Goal: Check status: Check status

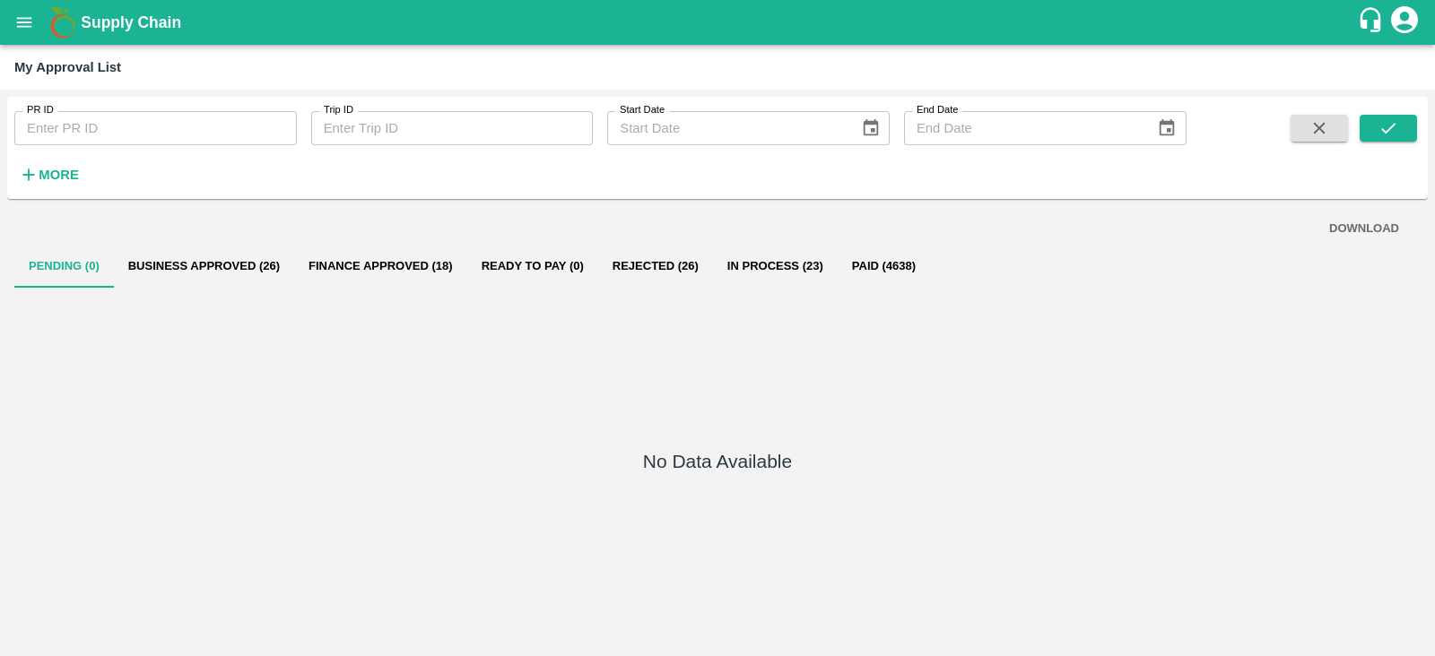
click at [354, 144] on input "Trip ID" at bounding box center [452, 128] width 282 height 34
paste input "49198"
type input "49198"
click at [1399, 126] on button "submit" at bounding box center [1387, 128] width 57 height 27
click at [28, 27] on icon "open drawer" at bounding box center [24, 22] width 15 height 10
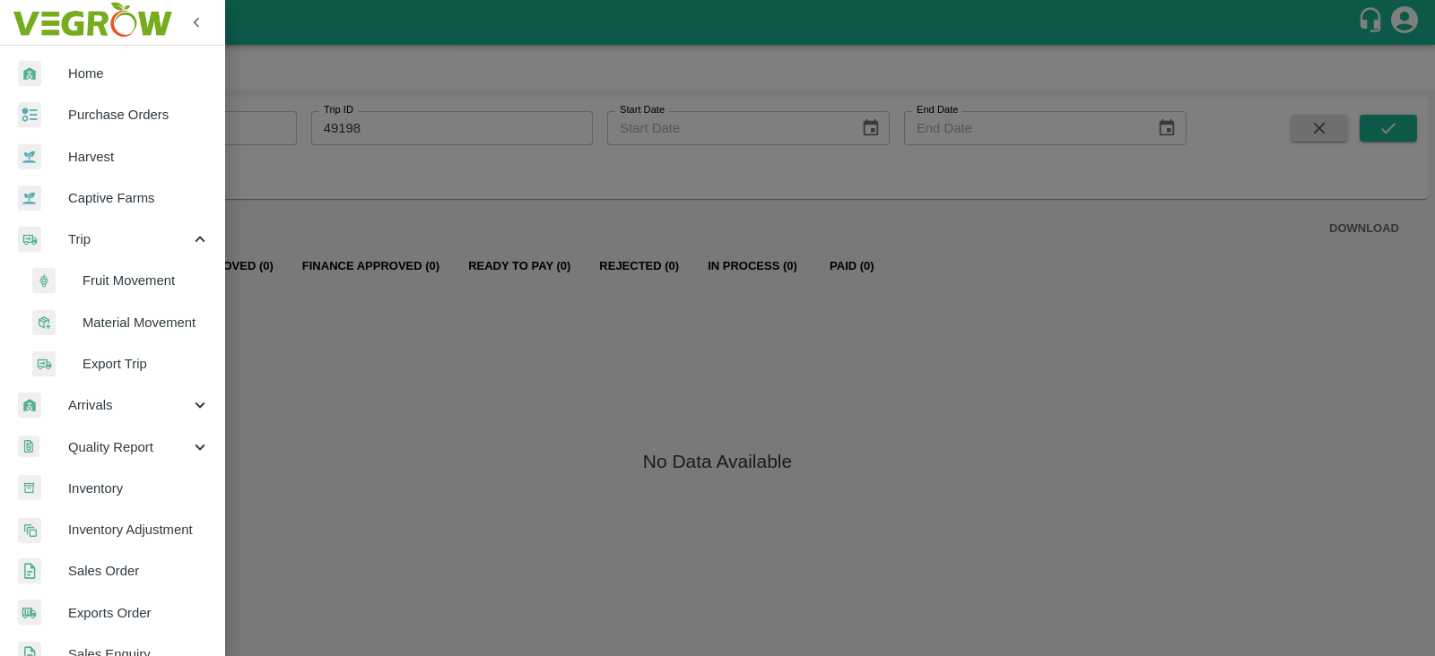
click at [108, 242] on span "Trip" at bounding box center [129, 240] width 122 height 20
click at [117, 231] on span "Trip" at bounding box center [129, 240] width 122 height 20
click at [117, 272] on span "Fruit Movement" at bounding box center [145, 281] width 127 height 20
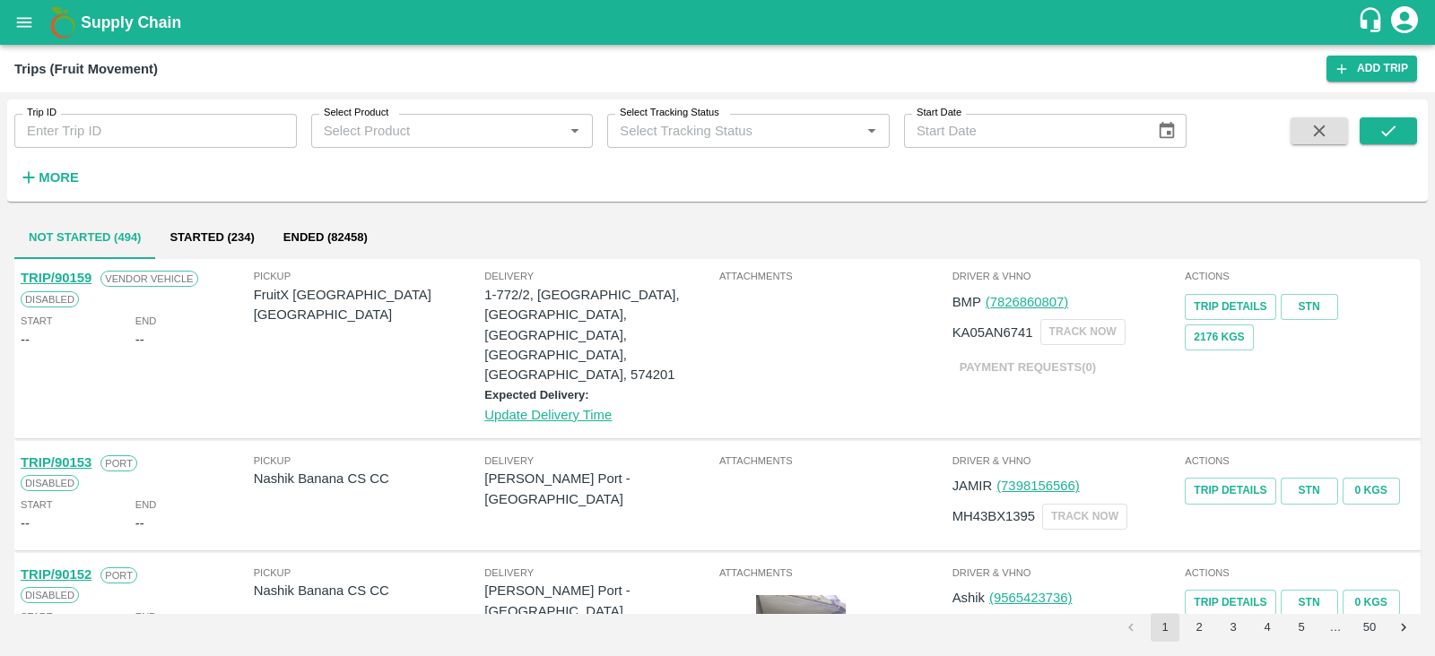
click at [114, 123] on input "Trip ID" at bounding box center [155, 131] width 282 height 34
paste input "49198"
type input "49198"
click at [1375, 127] on button "submit" at bounding box center [1387, 130] width 57 height 27
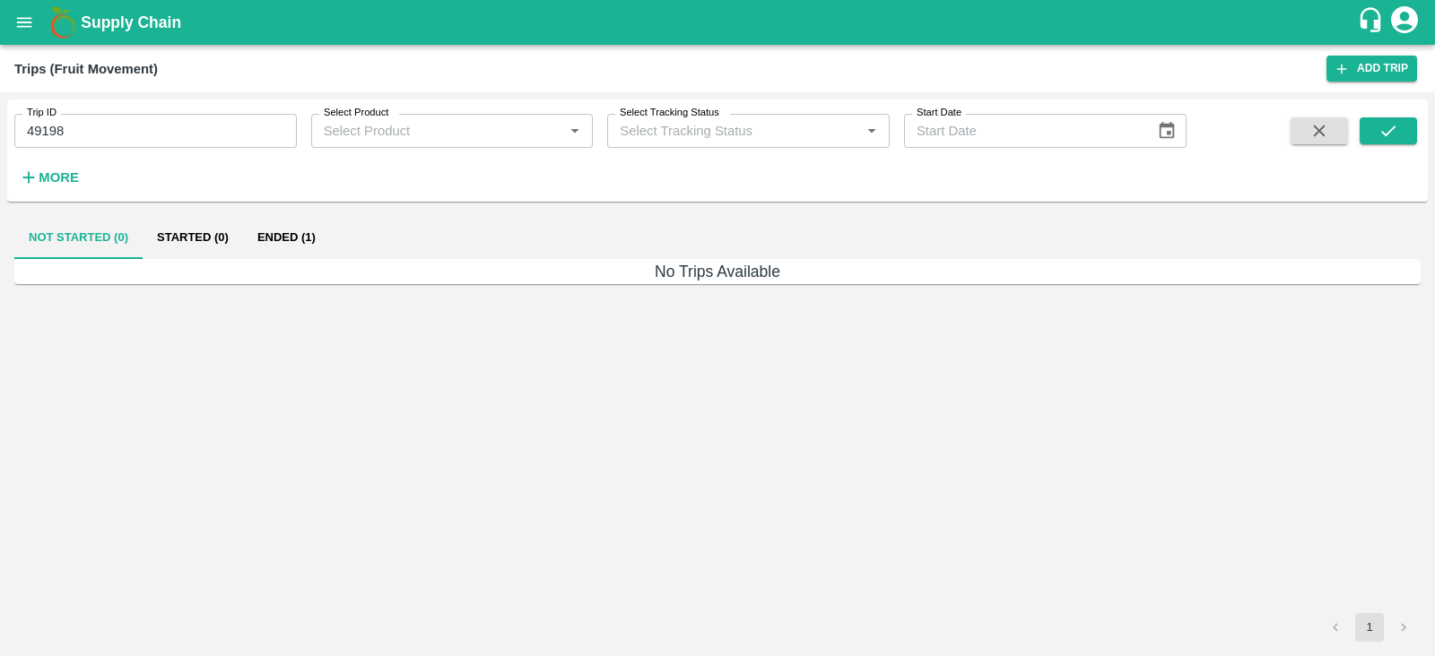
click at [294, 231] on button "Ended (1)" at bounding box center [286, 237] width 87 height 43
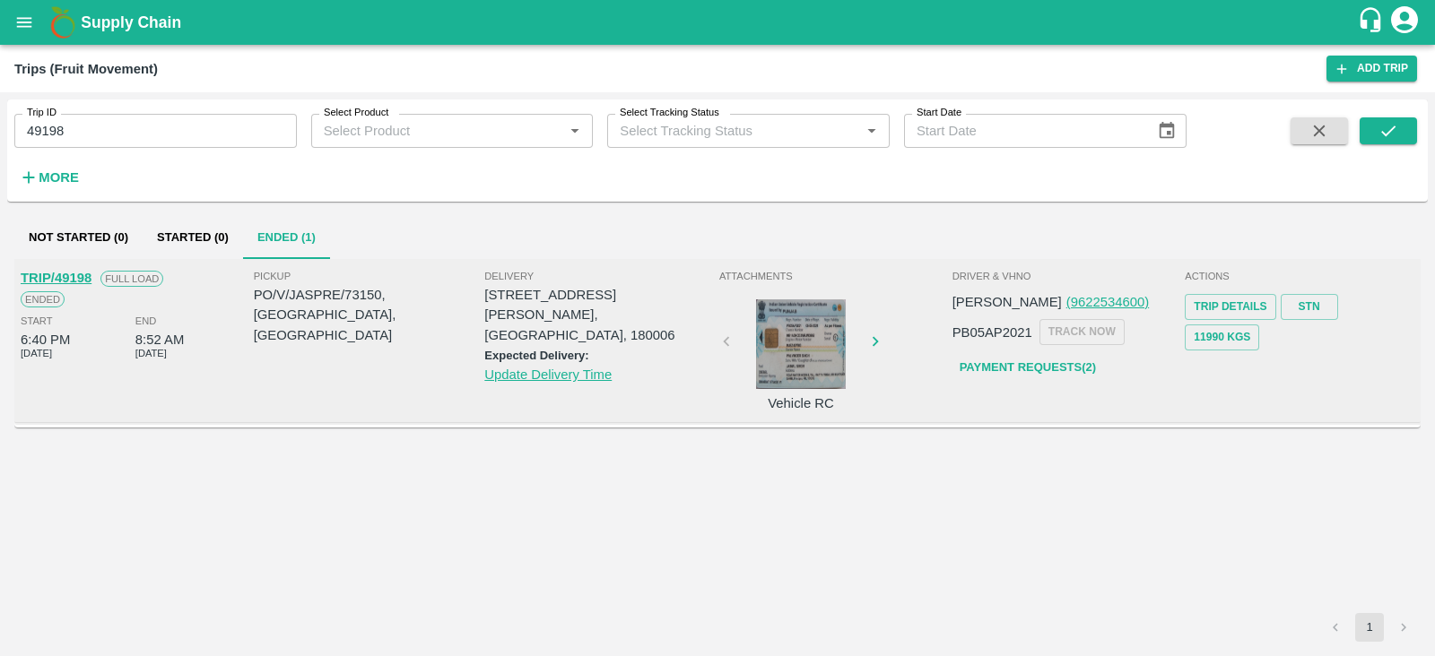
click at [1042, 374] on link "Payment Requests( 2 )" at bounding box center [1027, 367] width 151 height 31
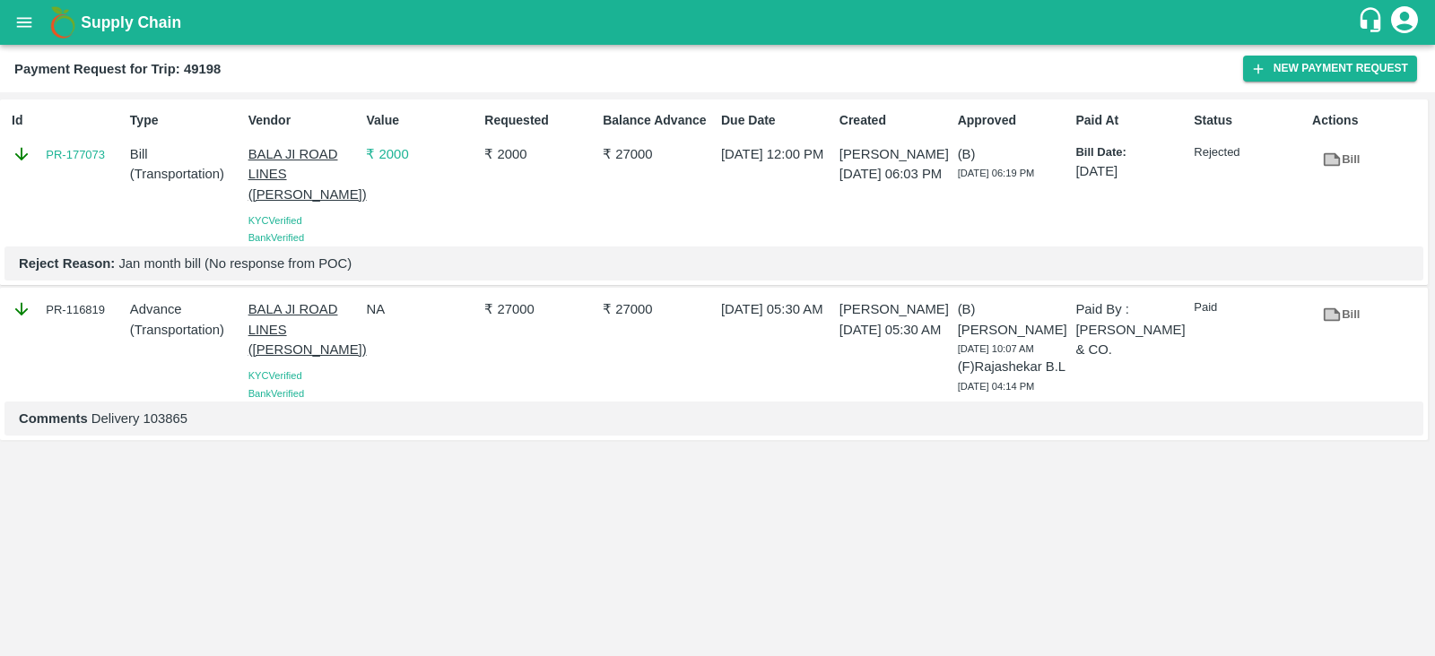
click at [502, 159] on p "₹ 2000" at bounding box center [539, 154] width 111 height 20
click at [542, 402] on div "₹ 27000" at bounding box center [536, 346] width 118 height 109
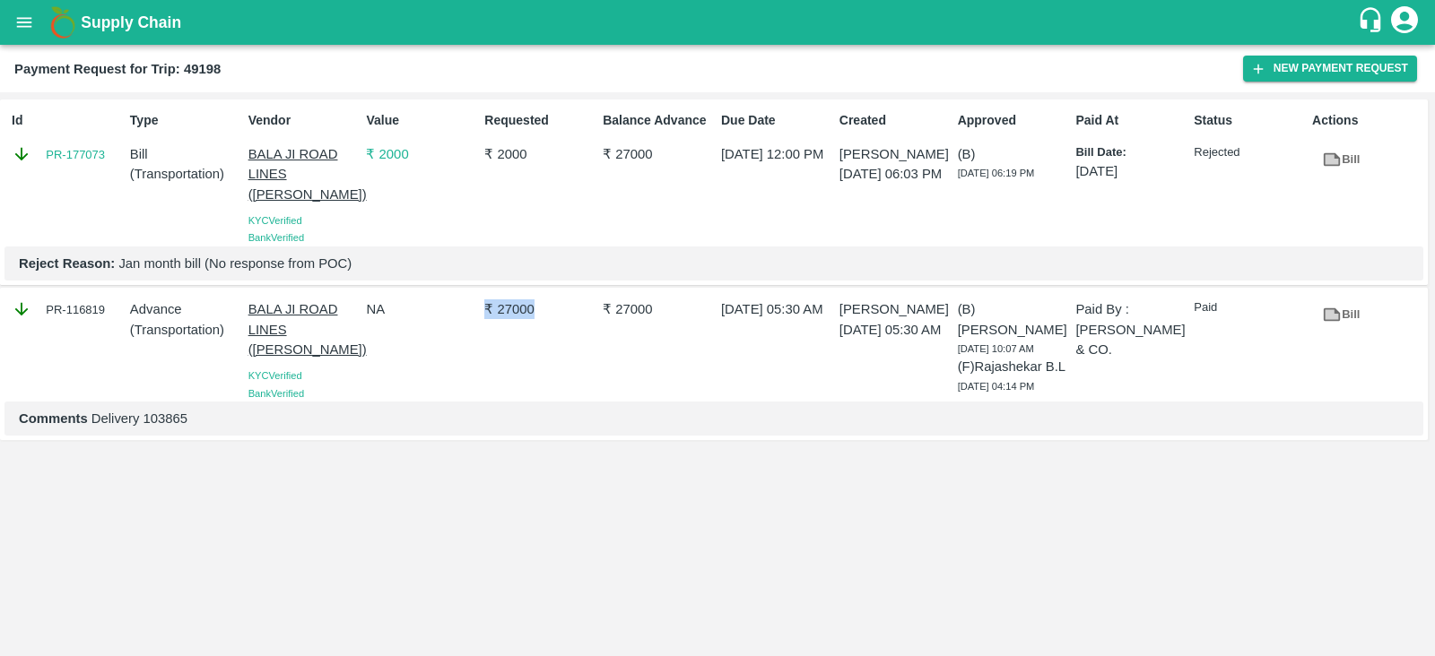
drag, startPoint x: 484, startPoint y: 313, endPoint x: 548, endPoint y: 316, distance: 63.7
click at [548, 316] on p "₹ 27000" at bounding box center [539, 309] width 111 height 20
drag, startPoint x: 607, startPoint y: 309, endPoint x: 739, endPoint y: 321, distance: 132.3
click at [739, 321] on div "PR-116819 Advance ( Transportation ) BALA JI ROAD LINES (KRISHAN LAL) KYC Verif…" at bounding box center [713, 364] width 1427 height 152
click at [574, 379] on div "₹ 27000" at bounding box center [536, 346] width 118 height 109
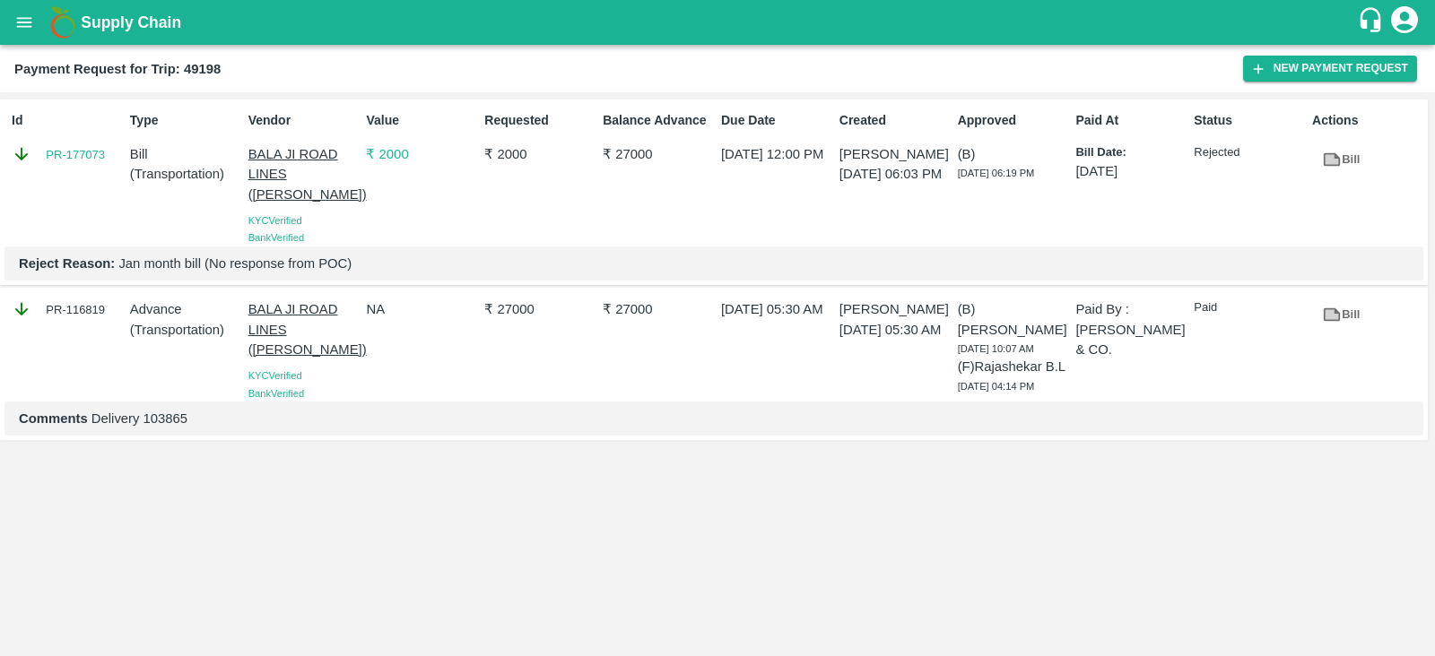
click at [210, 71] on b "Payment Request for Trip: 49198" at bounding box center [117, 69] width 206 height 14
copy b "49198"
click at [1335, 157] on icon at bounding box center [1331, 159] width 17 height 13
click at [517, 472] on div "Id PR-177073 Type Bill ( Transportation ) Vendor BALA JI ROAD LINES (KRISHAN LA…" at bounding box center [717, 374] width 1435 height 564
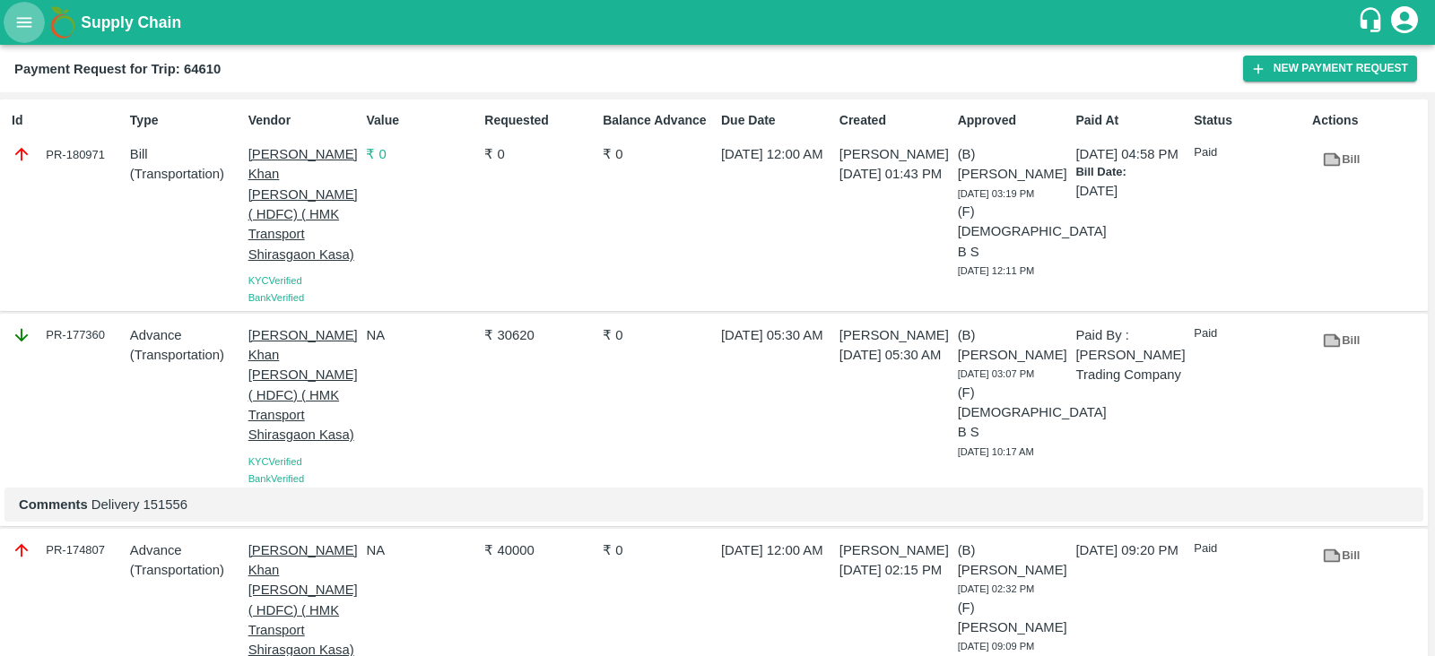
click at [28, 27] on icon "open drawer" at bounding box center [24, 22] width 15 height 10
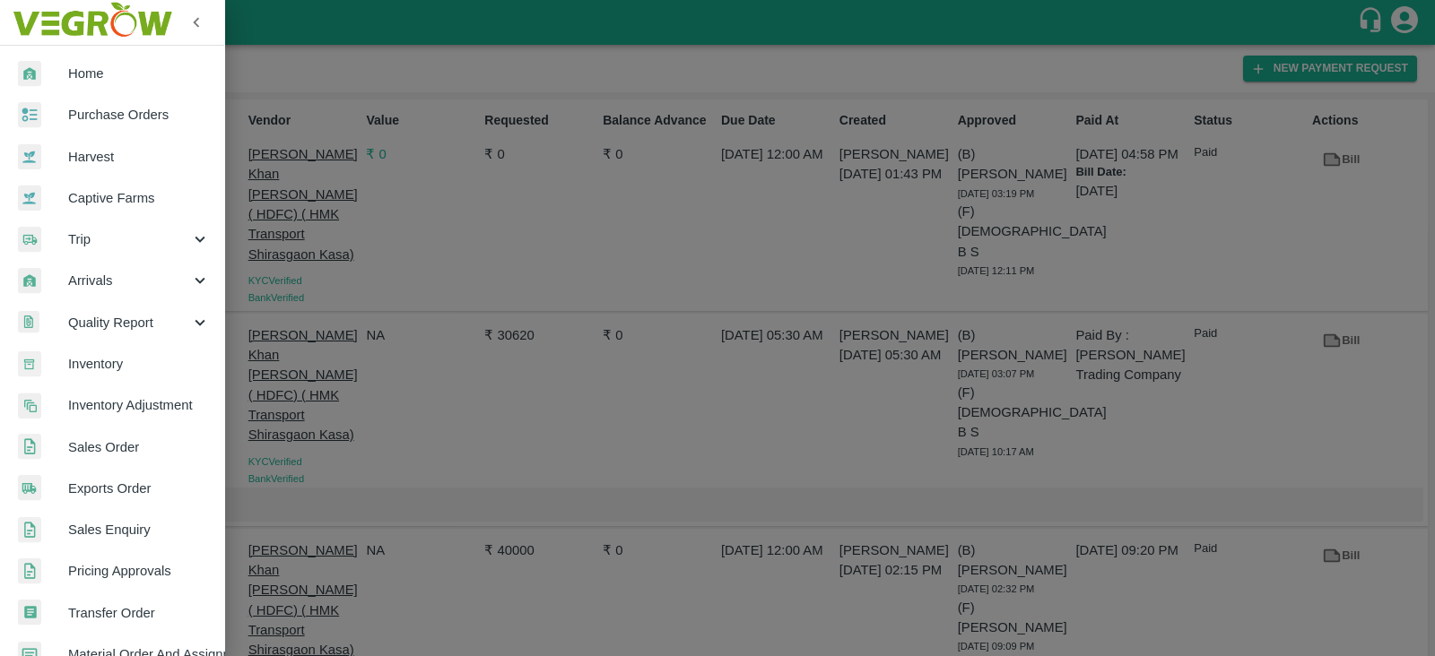
click at [98, 245] on span "Trip" at bounding box center [129, 240] width 122 height 20
click at [103, 279] on span "Fruit Movement" at bounding box center [145, 281] width 127 height 20
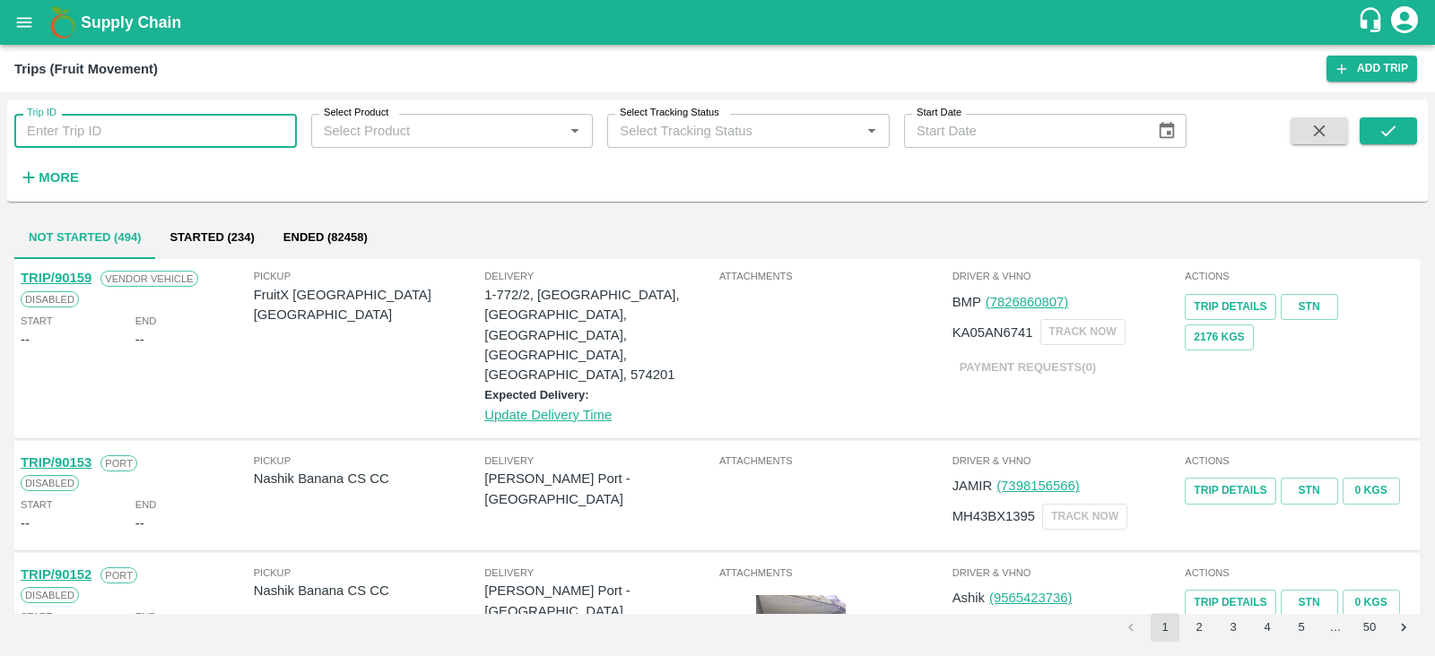
click at [145, 128] on input "Trip ID" at bounding box center [155, 131] width 282 height 34
paste input "49198"
type input "49198"
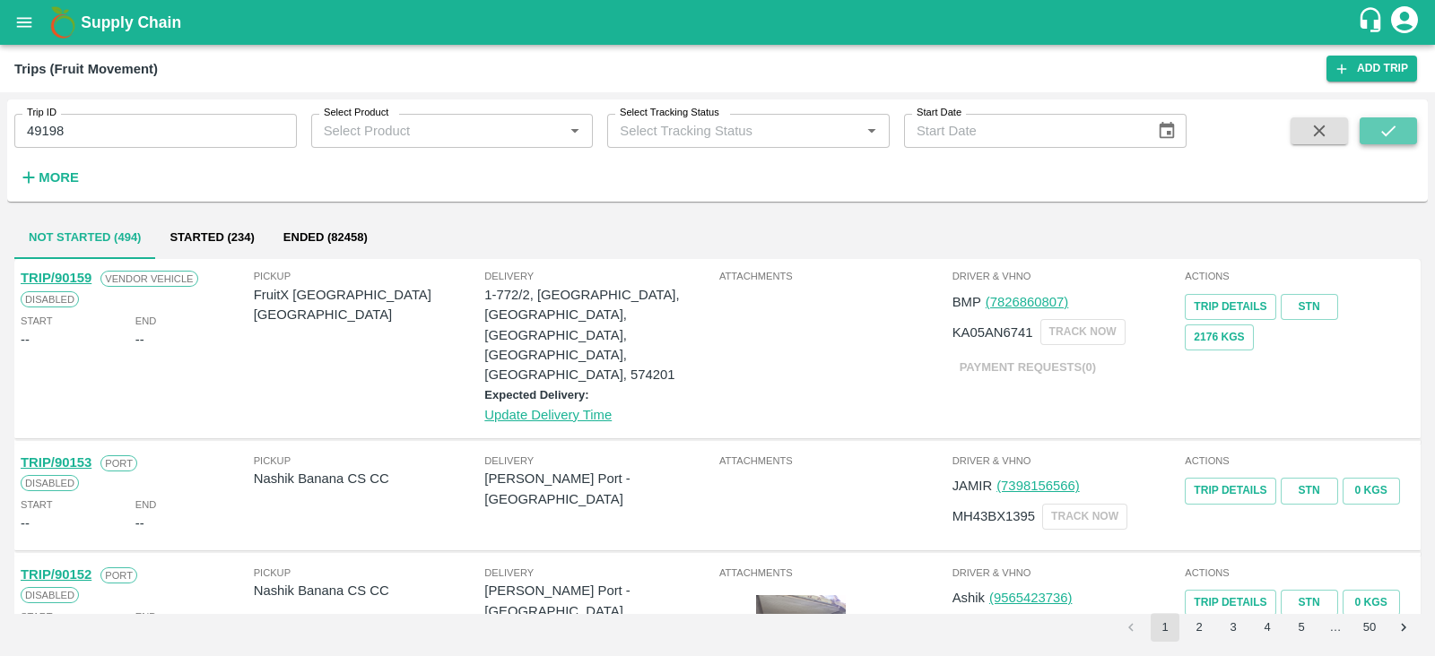
click at [1390, 130] on icon "submit" at bounding box center [1388, 131] width 14 height 11
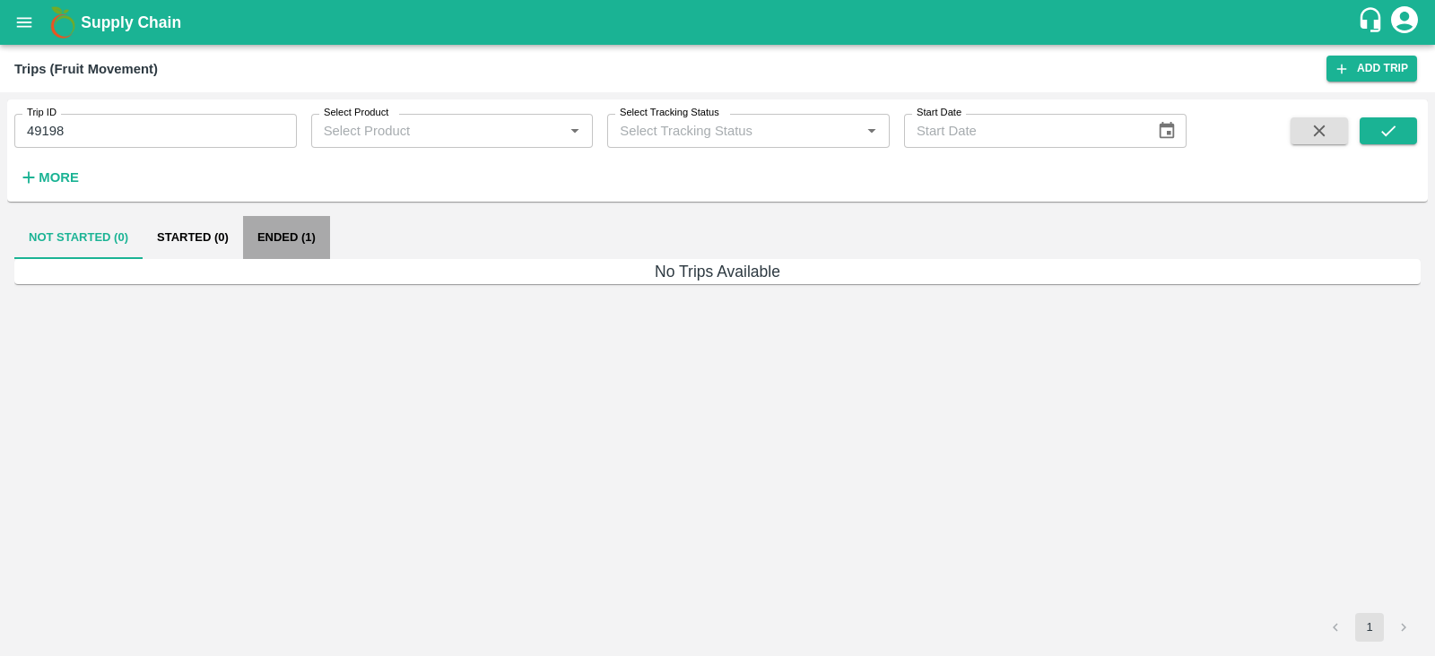
click at [278, 233] on button "Ended (1)" at bounding box center [286, 237] width 87 height 43
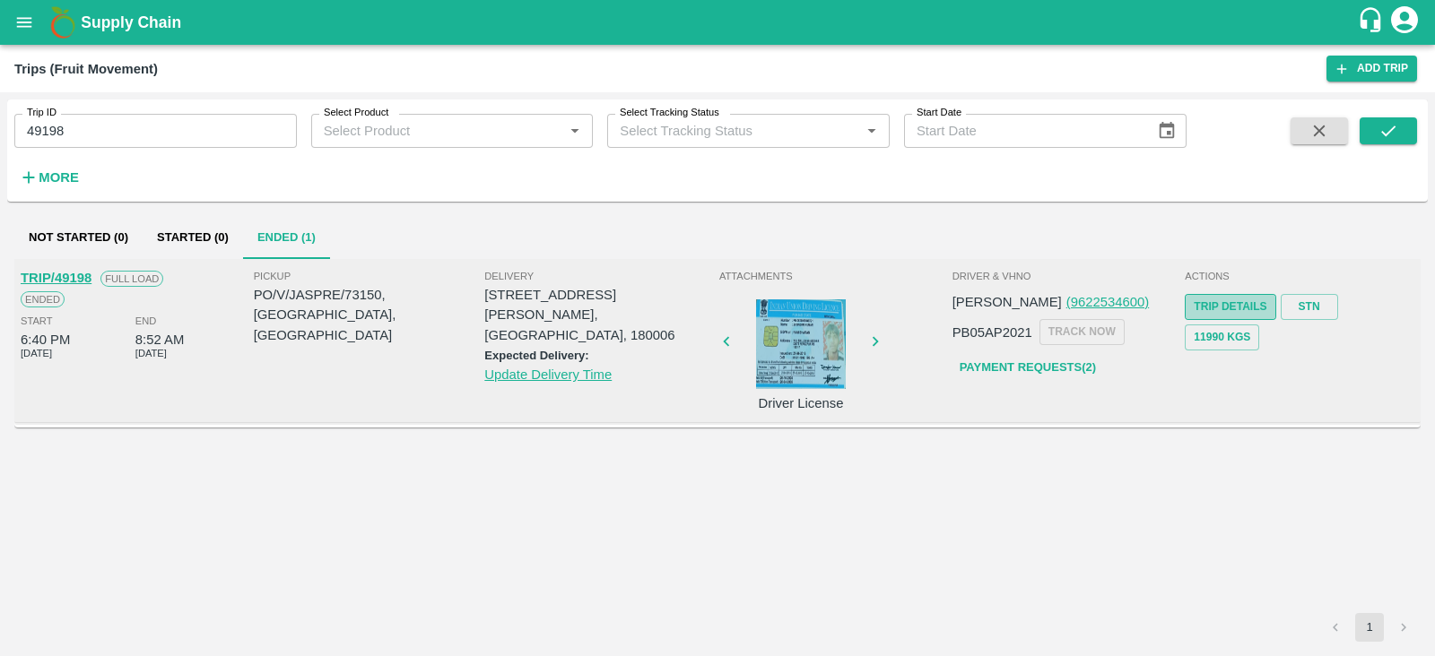
click at [1227, 305] on link "Trip Details" at bounding box center [1229, 307] width 91 height 26
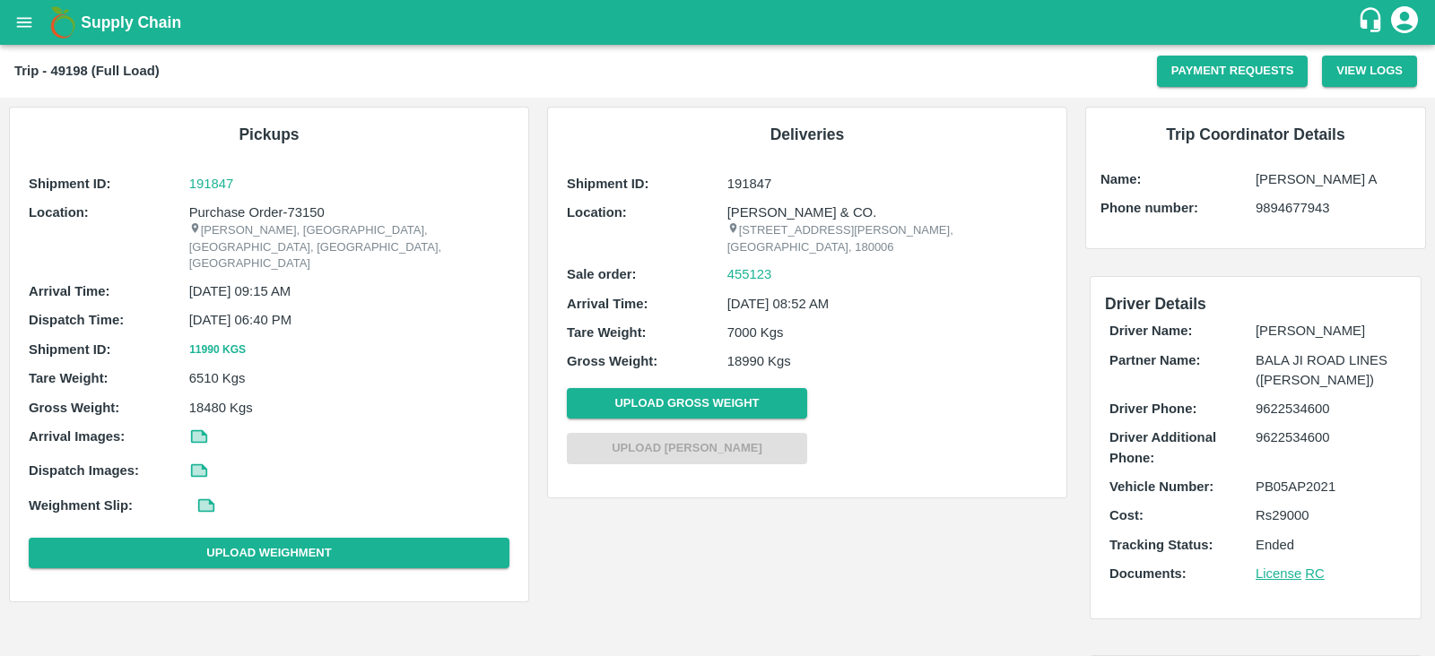
click at [1280, 521] on p "Rs 29000" at bounding box center [1328, 516] width 146 height 20
